Goal: Task Accomplishment & Management: Manage account settings

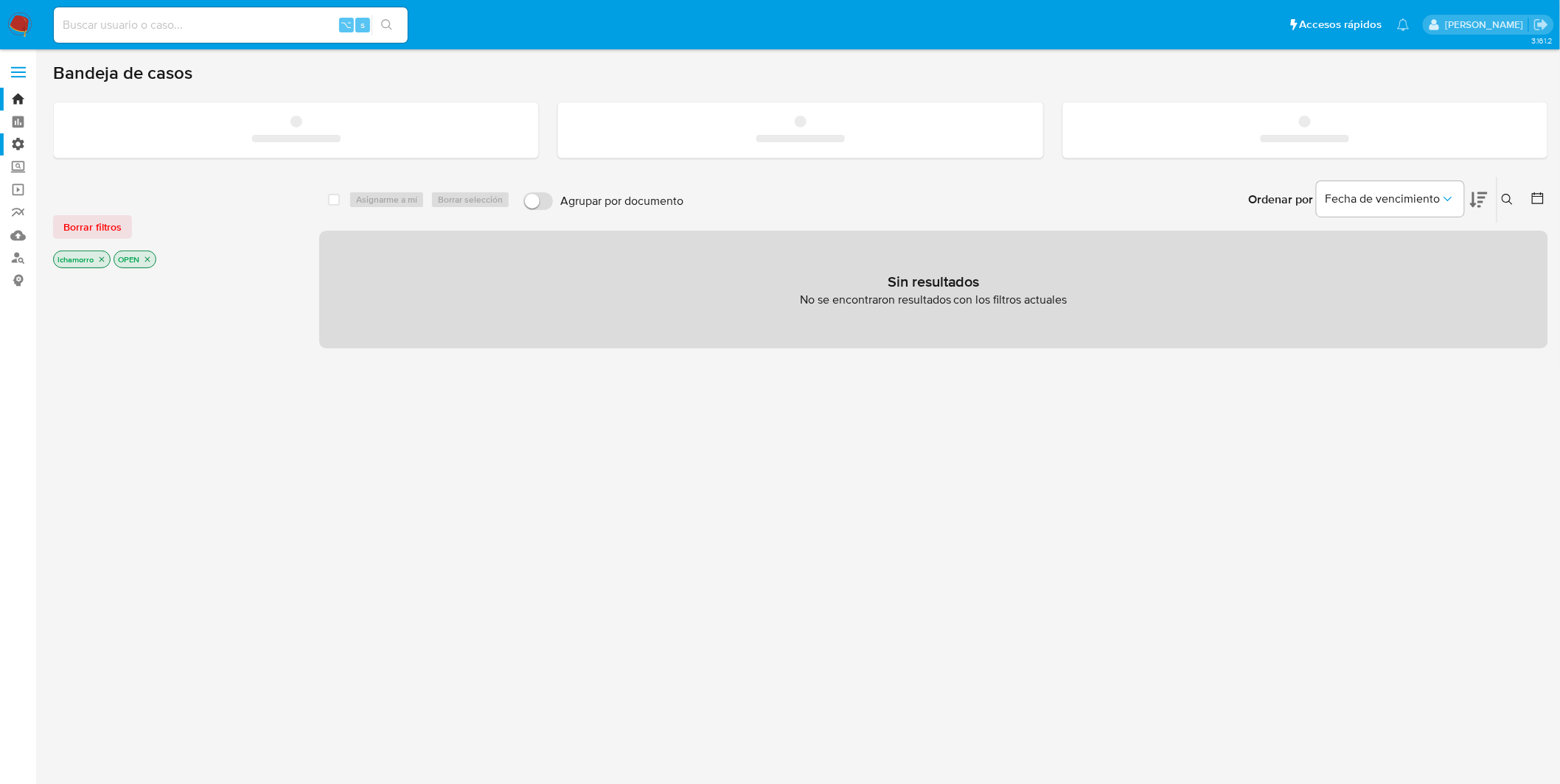
click at [16, 140] on label "Administración" at bounding box center [87, 145] width 175 height 23
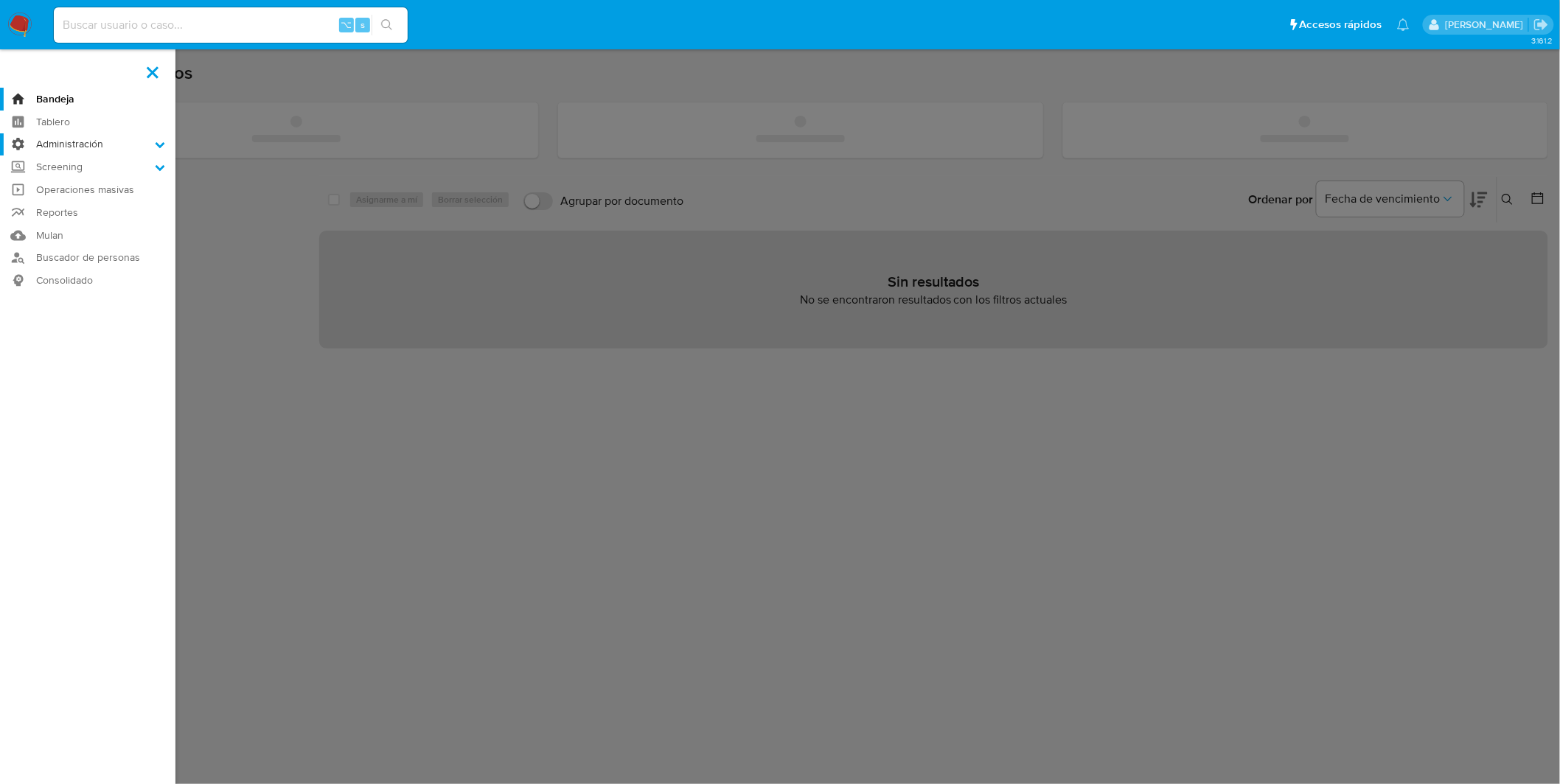
click at [0, 0] on input "Administración" at bounding box center [0, 0] width 0 height 0
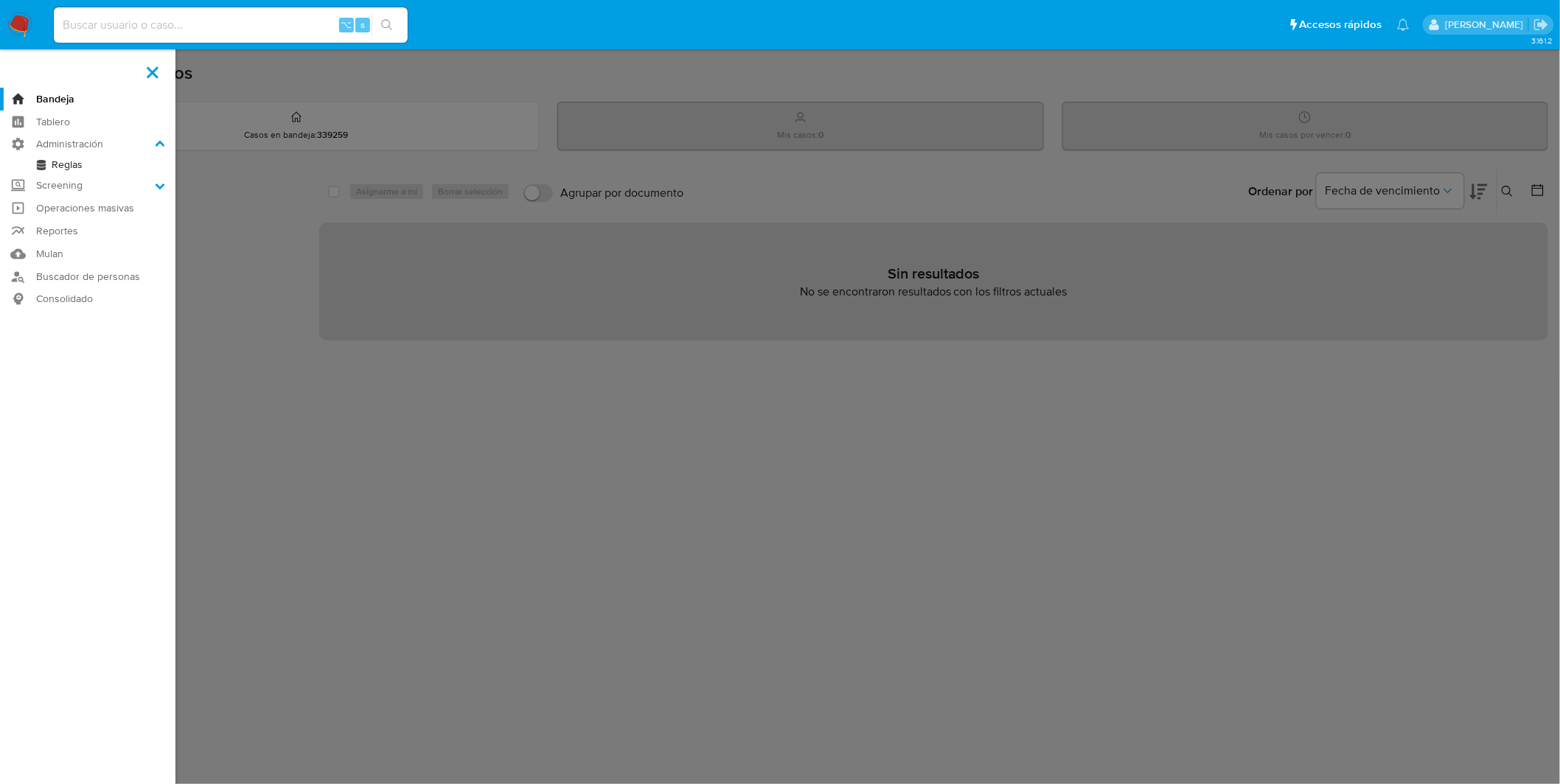
click at [54, 162] on link "Reglas" at bounding box center [87, 164] width 175 height 18
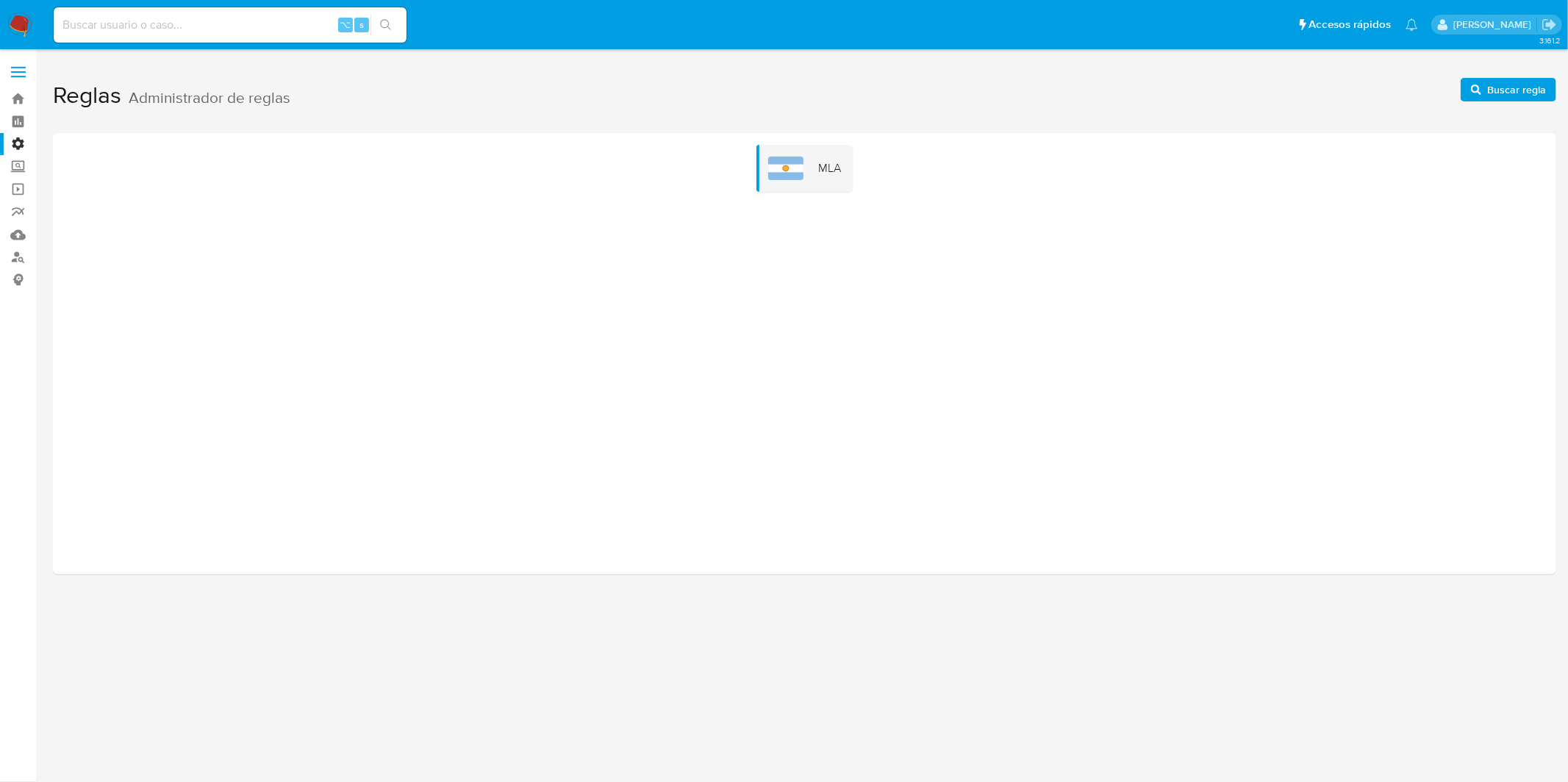
click at [799, 198] on div "MLA" at bounding box center [804, 354] width 1503 height 441
click at [805, 181] on div "MLA" at bounding box center [804, 168] width 97 height 47
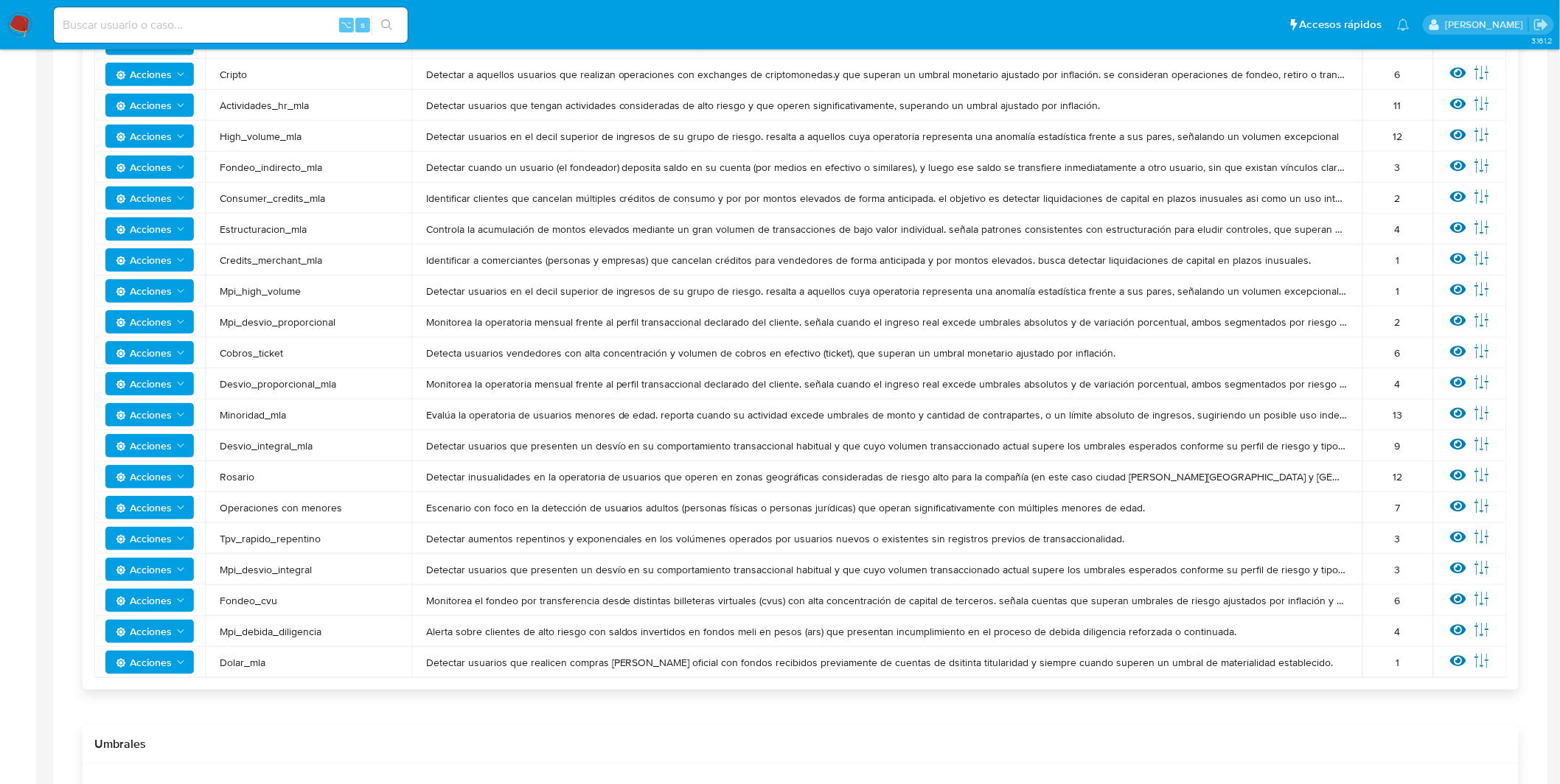
scroll to position [402, 0]
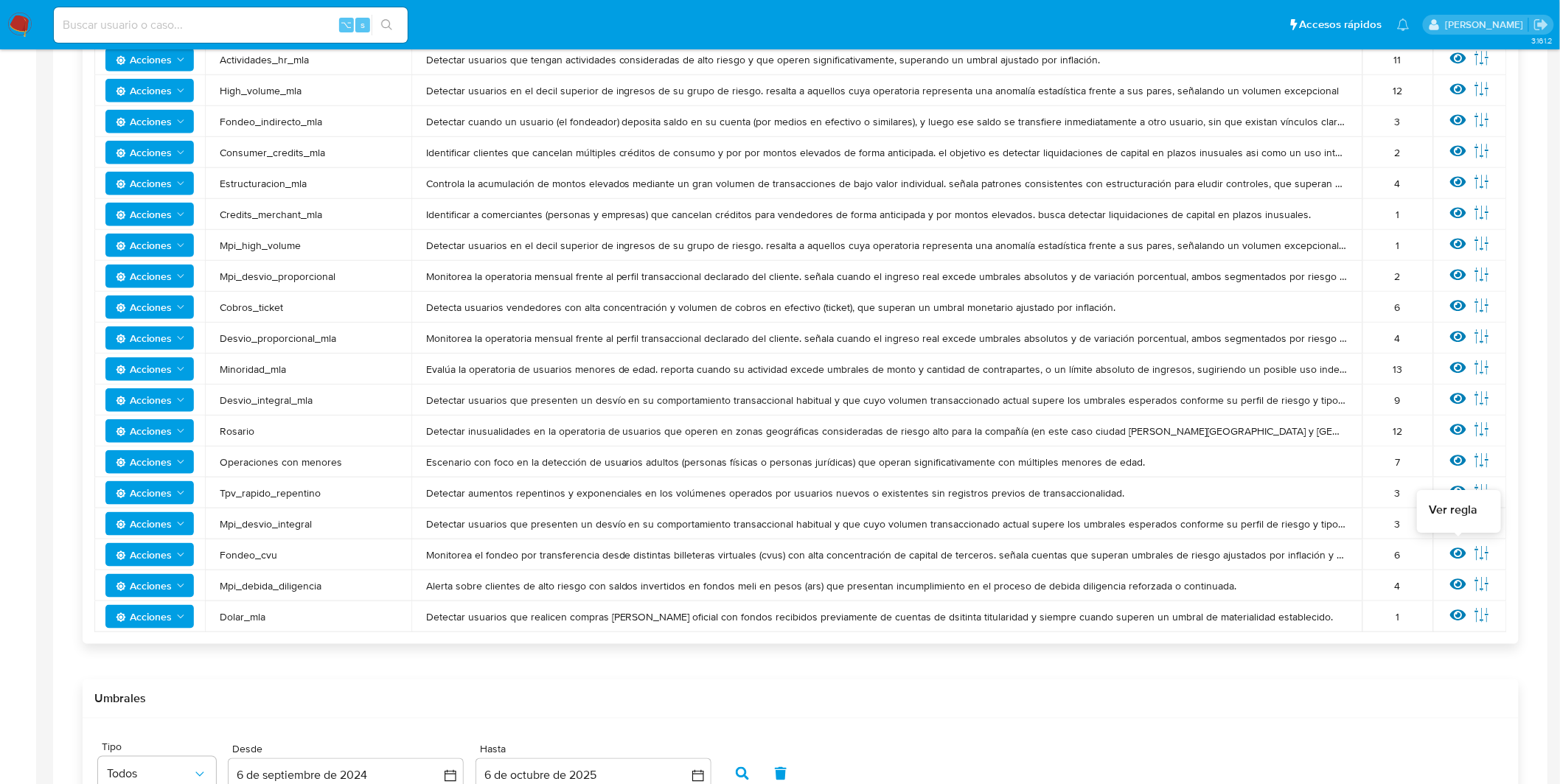
click at [1452, 553] on icon at bounding box center [1457, 554] width 16 height 11
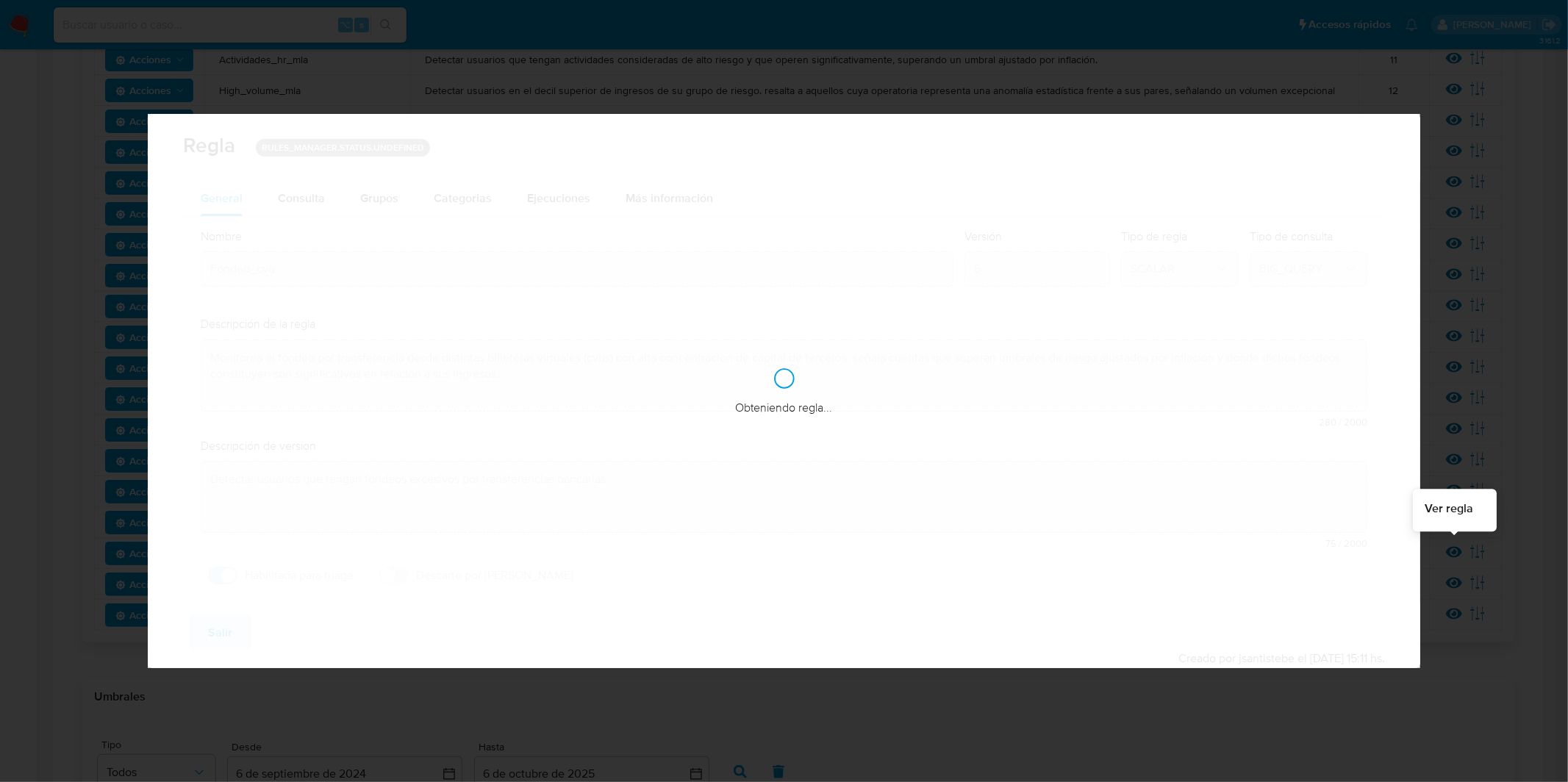
checkbox input "true"
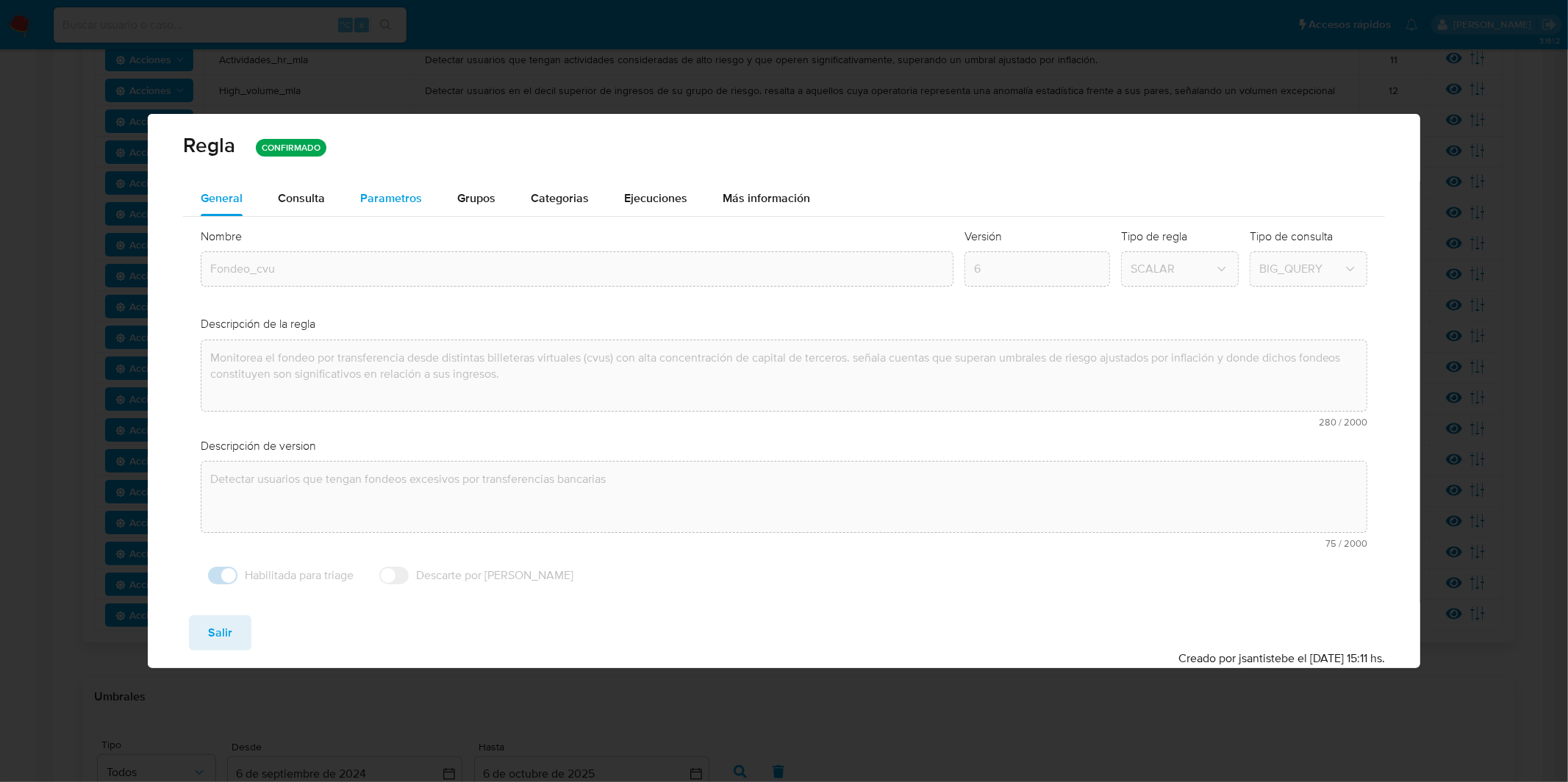
click at [387, 203] on span "Parametros" at bounding box center [391, 197] width 62 height 17
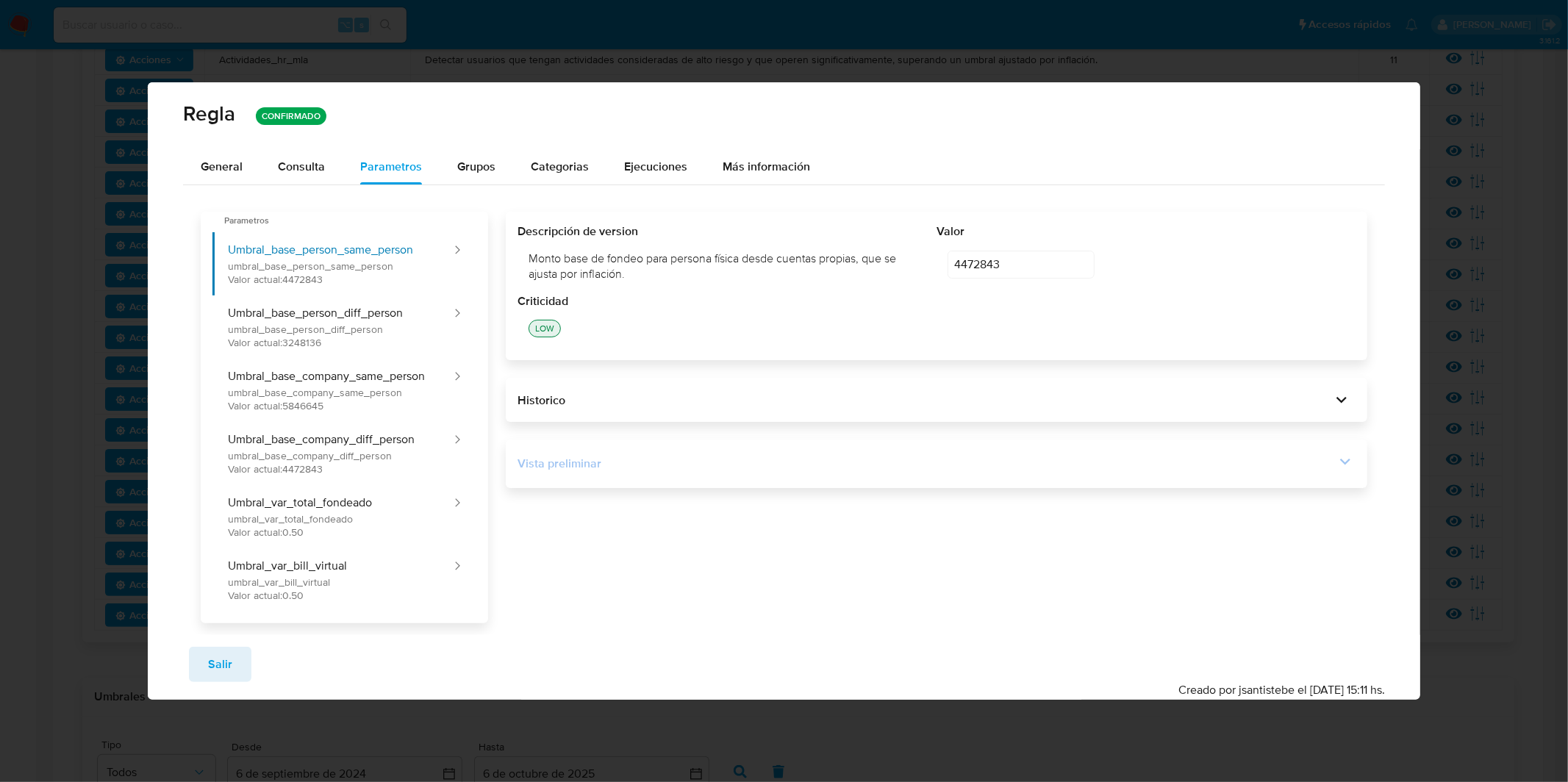
click at [925, 474] on div "Vista preliminar" at bounding box center [937, 463] width 839 height 25
click at [1330, 468] on div "Vista preliminar" at bounding box center [927, 464] width 818 height 16
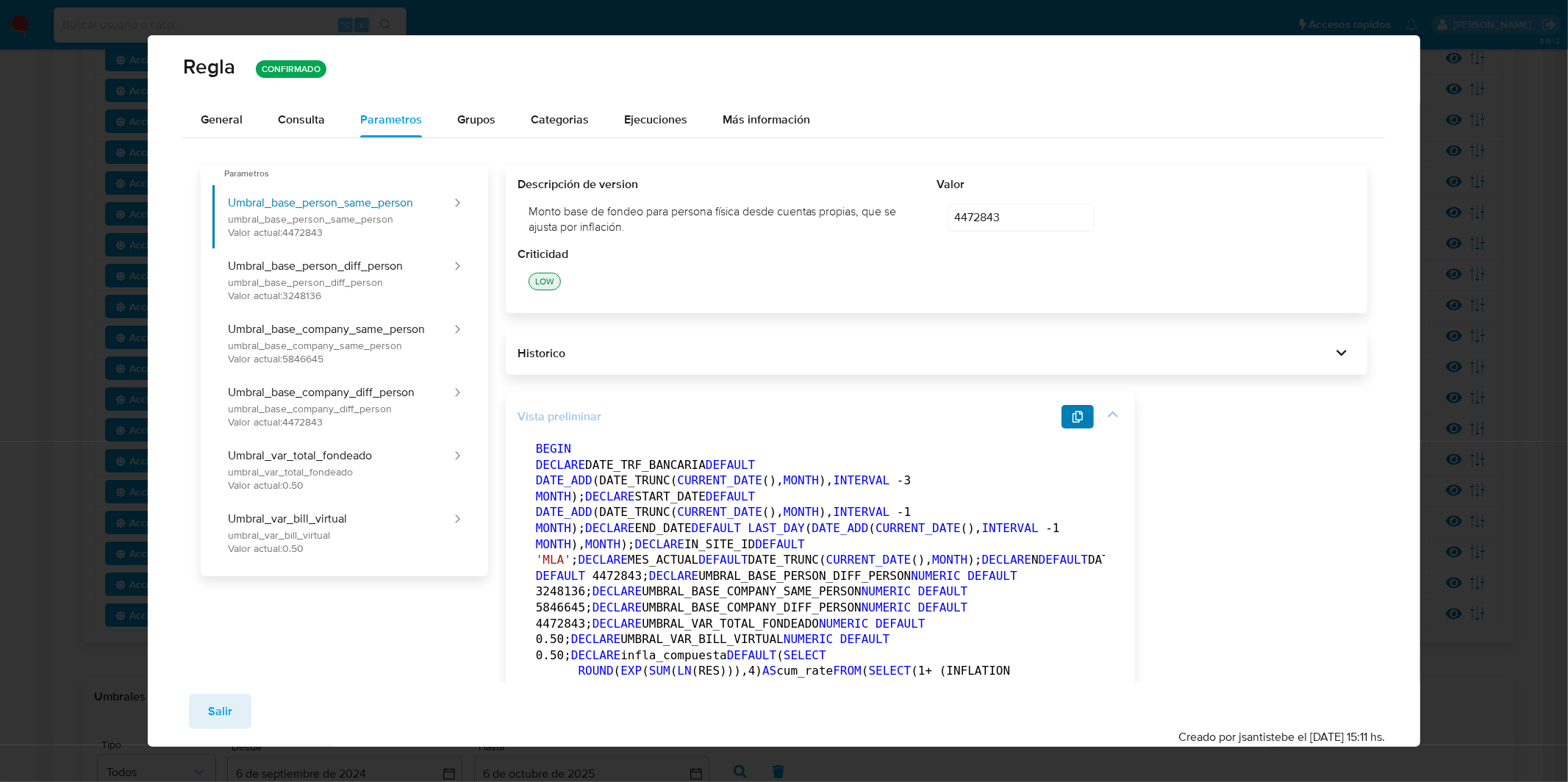
click at [1062, 412] on button "button" at bounding box center [1078, 416] width 32 height 23
click at [216, 709] on span "Salir" at bounding box center [220, 712] width 24 height 32
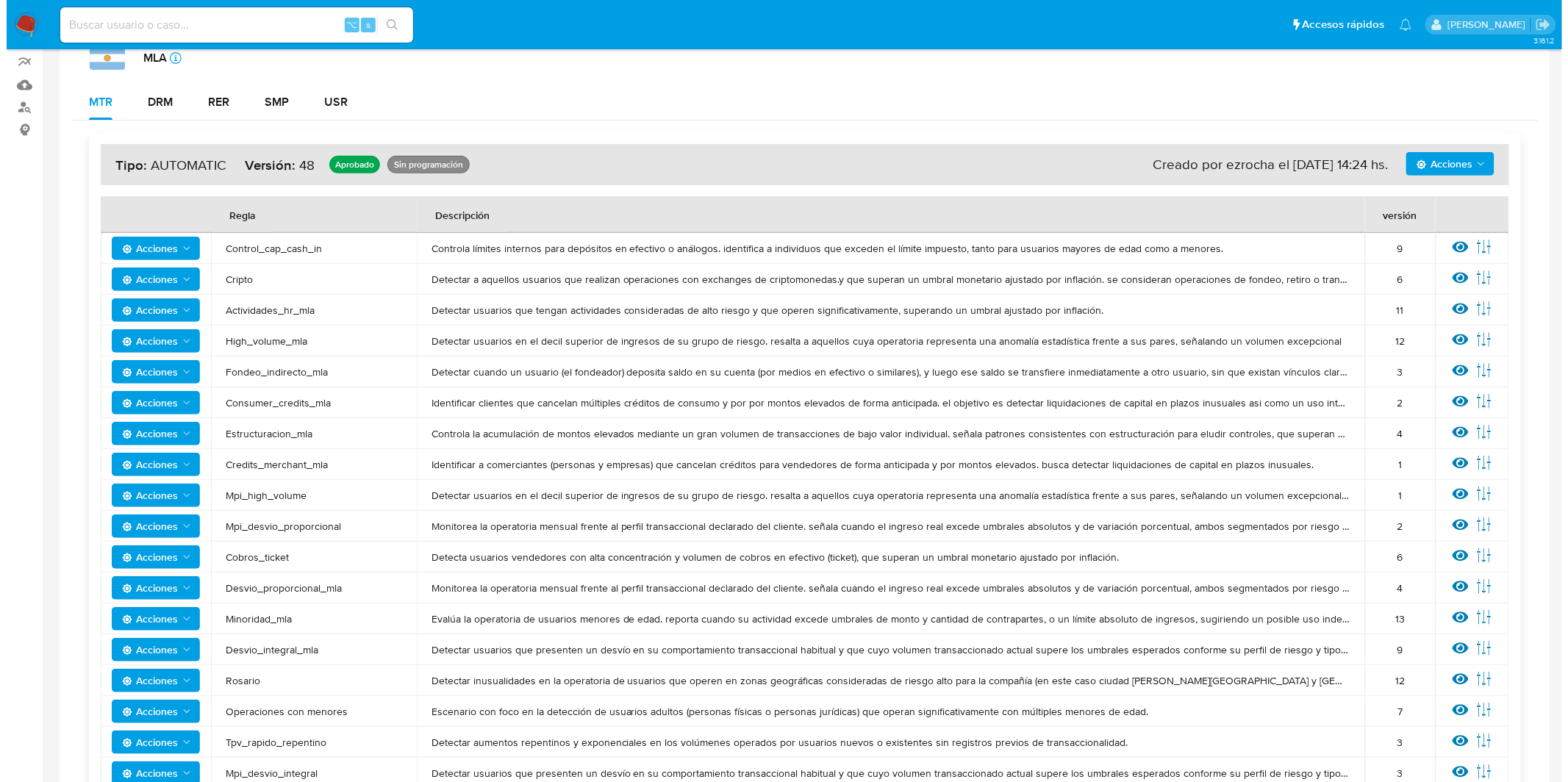
scroll to position [193, 0]
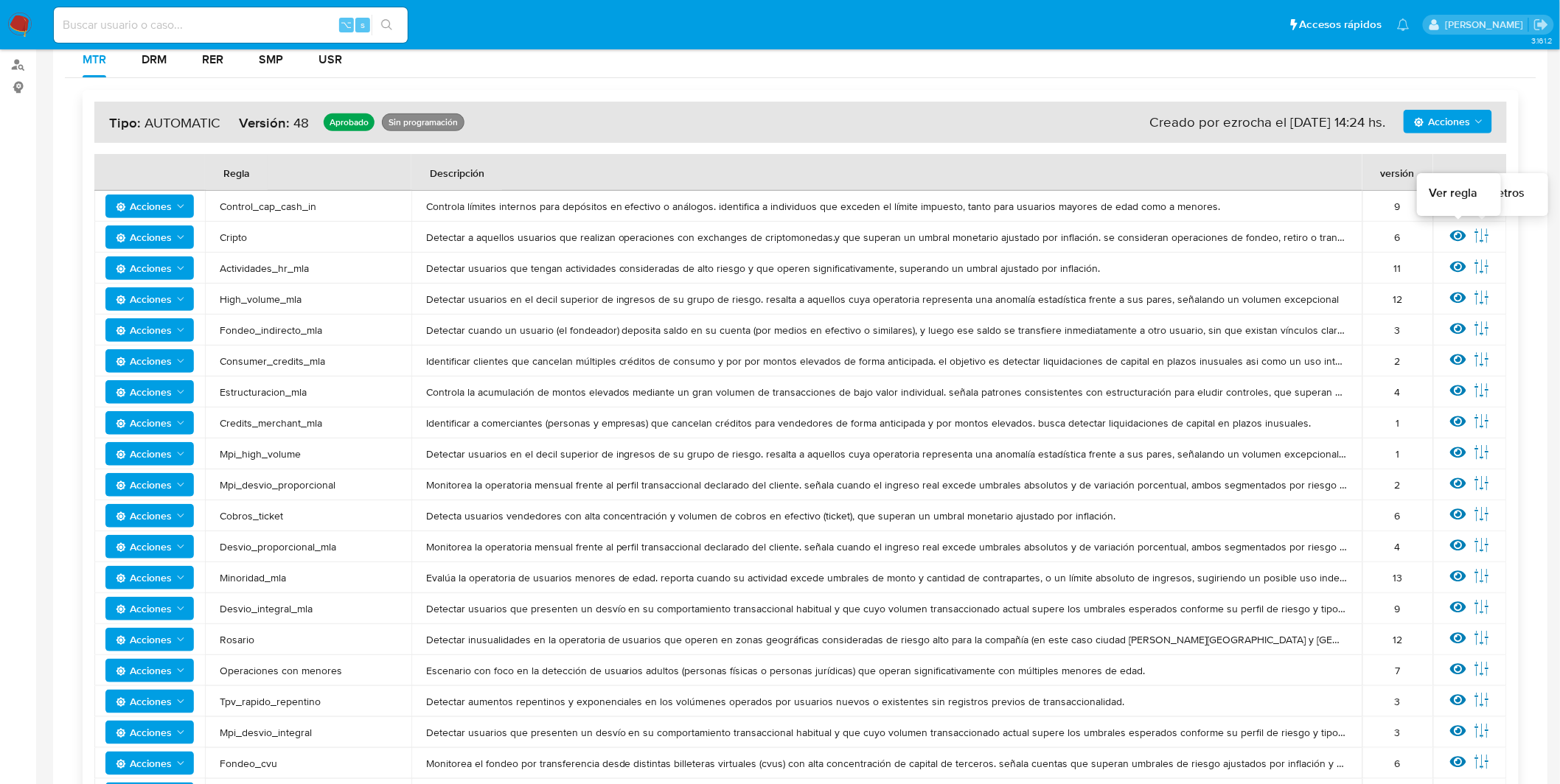
click at [1460, 236] on icon at bounding box center [1457, 236] width 16 height 11
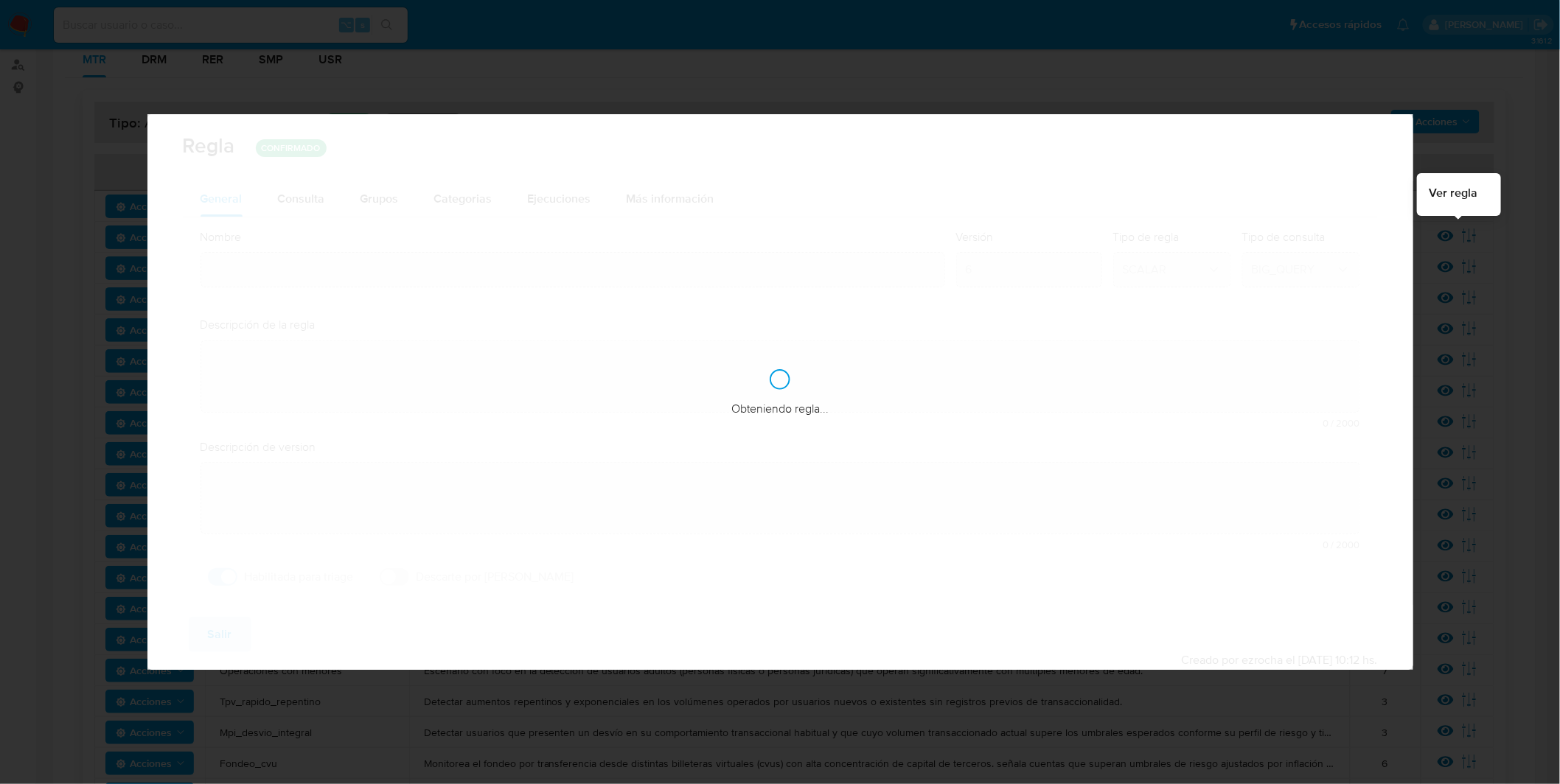
type input "Cripto"
type textarea "Detectar a aquellos usuarios que realizan operaciones con exchanges de criptomo…"
type textarea "Detección de usuarios que tengan ingresos y/o egresos totales elevados contra u…"
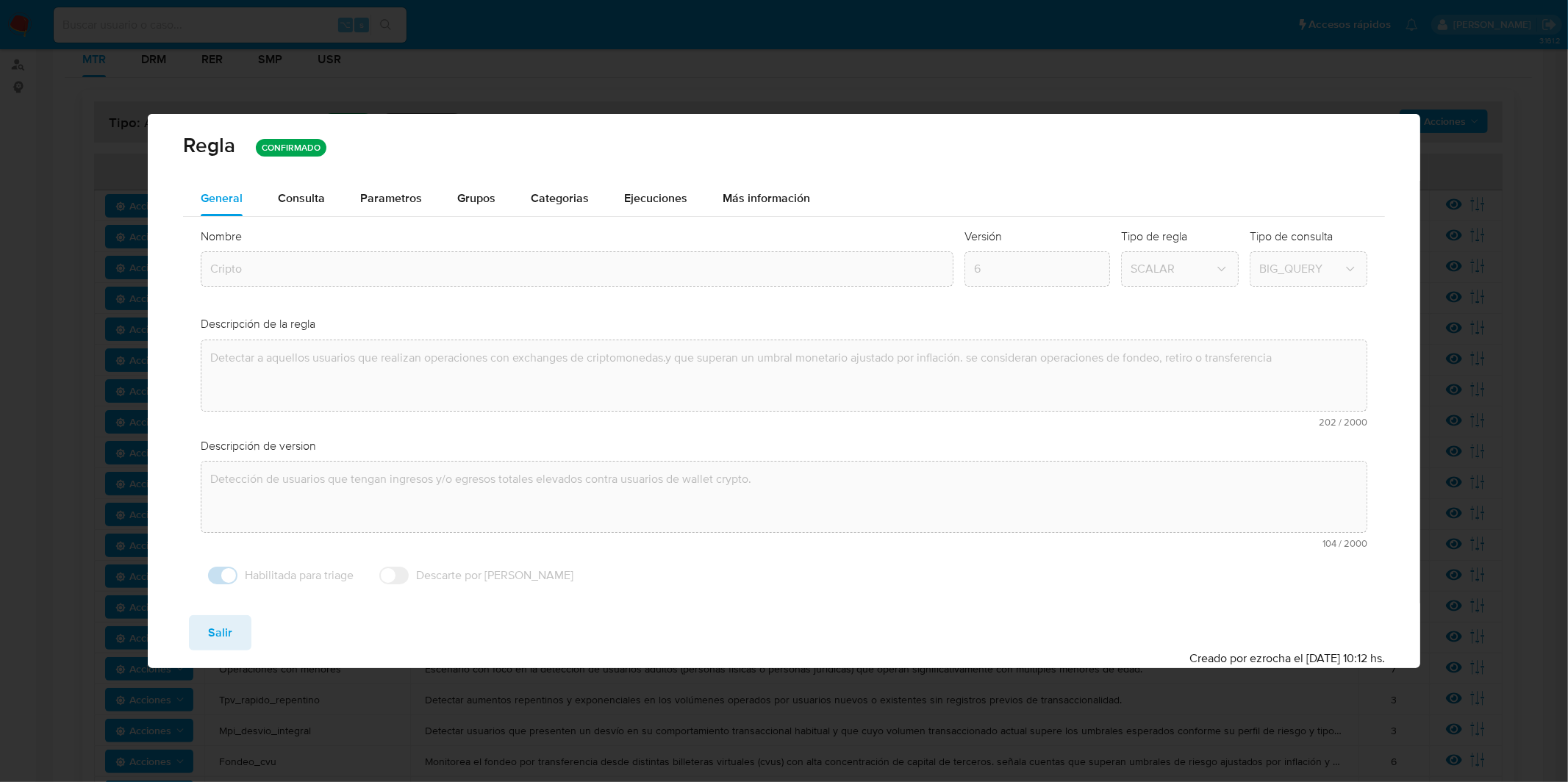
click at [360, 202] on span "Parametros" at bounding box center [391, 197] width 62 height 17
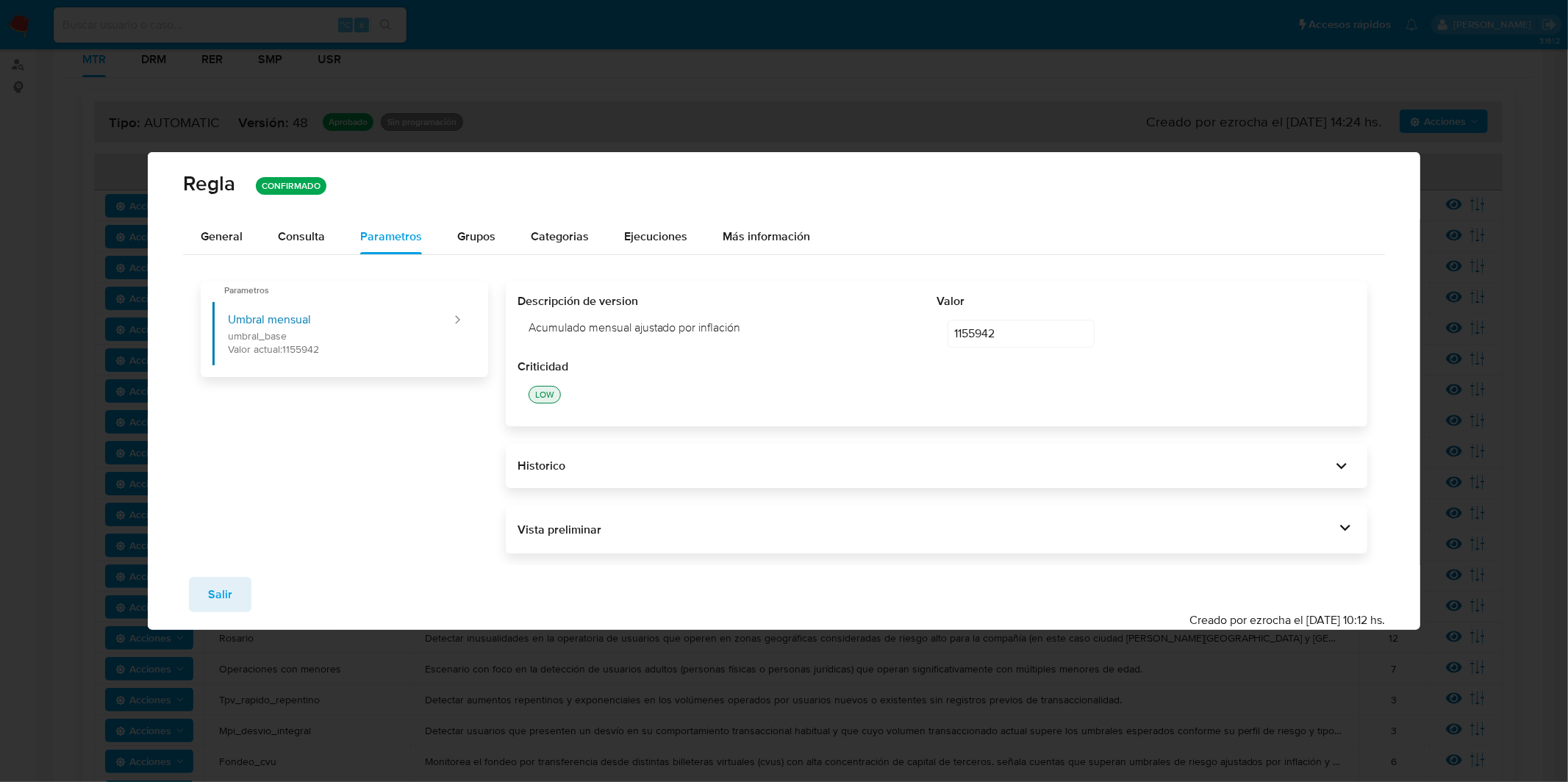
click at [716, 524] on div "Vista preliminar" at bounding box center [927, 530] width 818 height 16
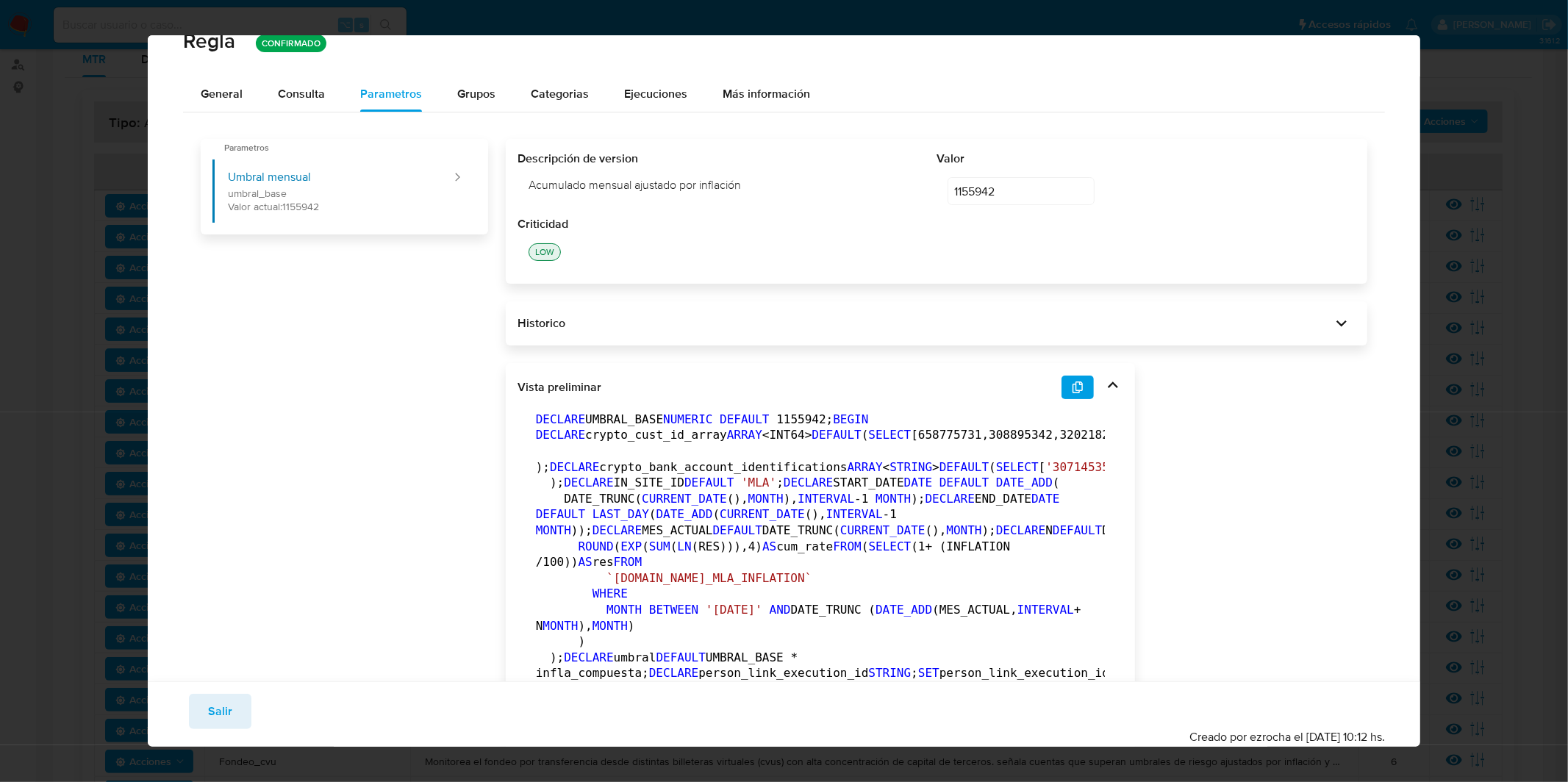
scroll to position [51, 0]
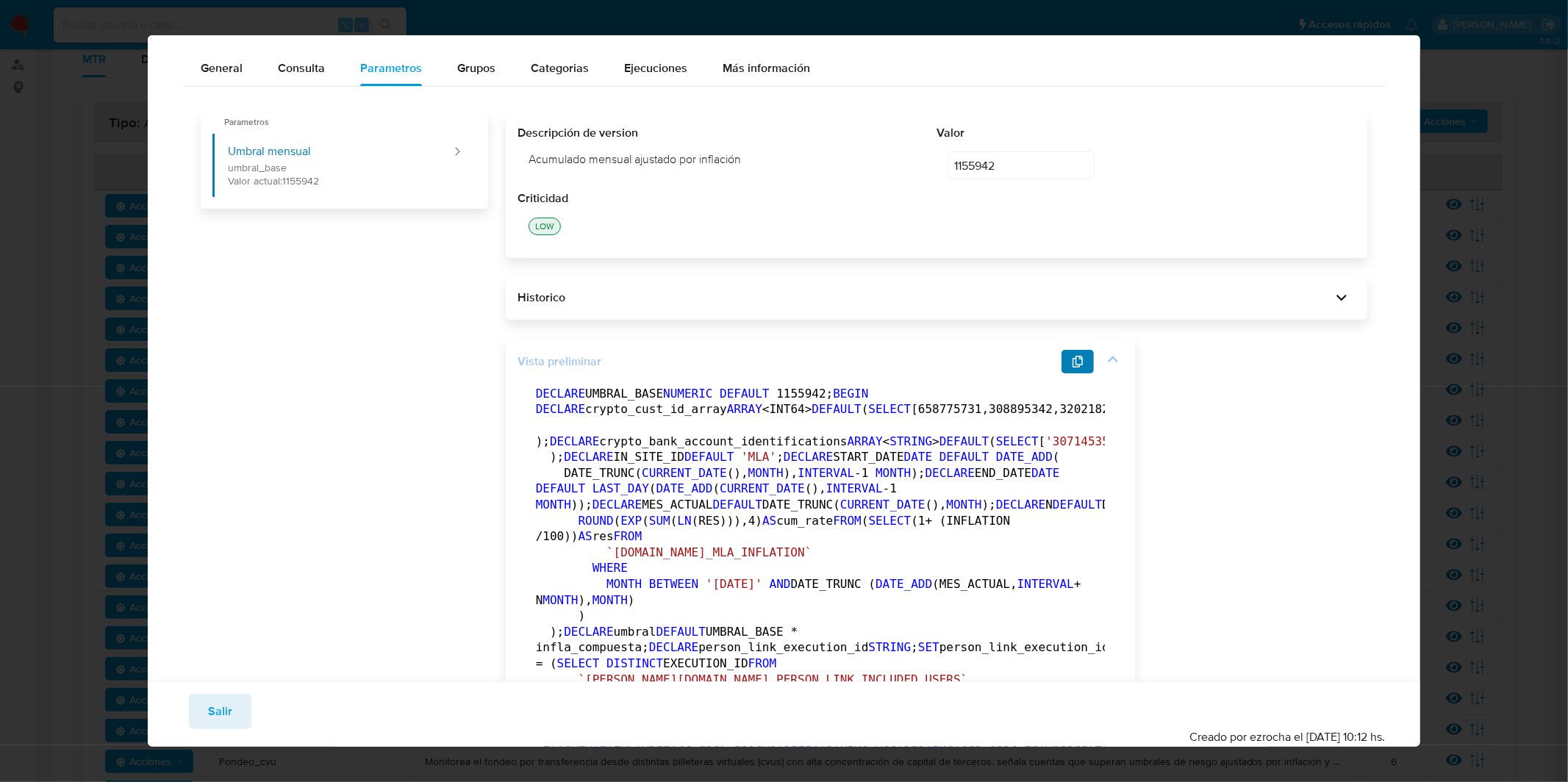
click at [1072, 367] on span "button" at bounding box center [1078, 362] width 12 height 21
